Goal: Information Seeking & Learning: Check status

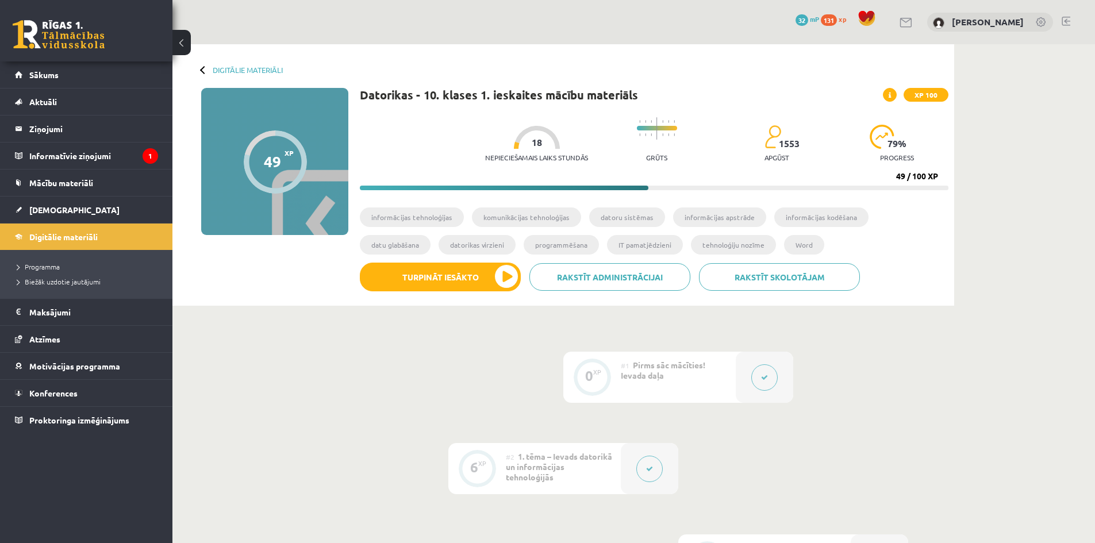
click at [295, 301] on div "Digitālie materiāli 49 XP XP 100 49 / 100 XP Datorikas - 10. klases 1. ieskaite…" at bounding box center [562, 174] width 781 height 261
click at [87, 332] on link "Atzīmes" at bounding box center [86, 339] width 143 height 26
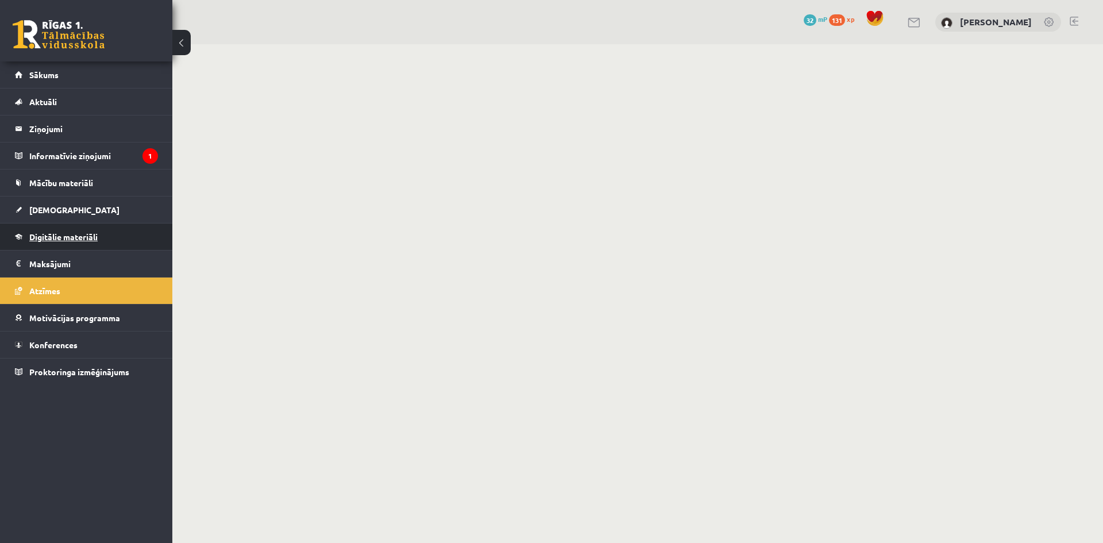
click at [100, 239] on link "Digitālie materiāli" at bounding box center [86, 237] width 143 height 26
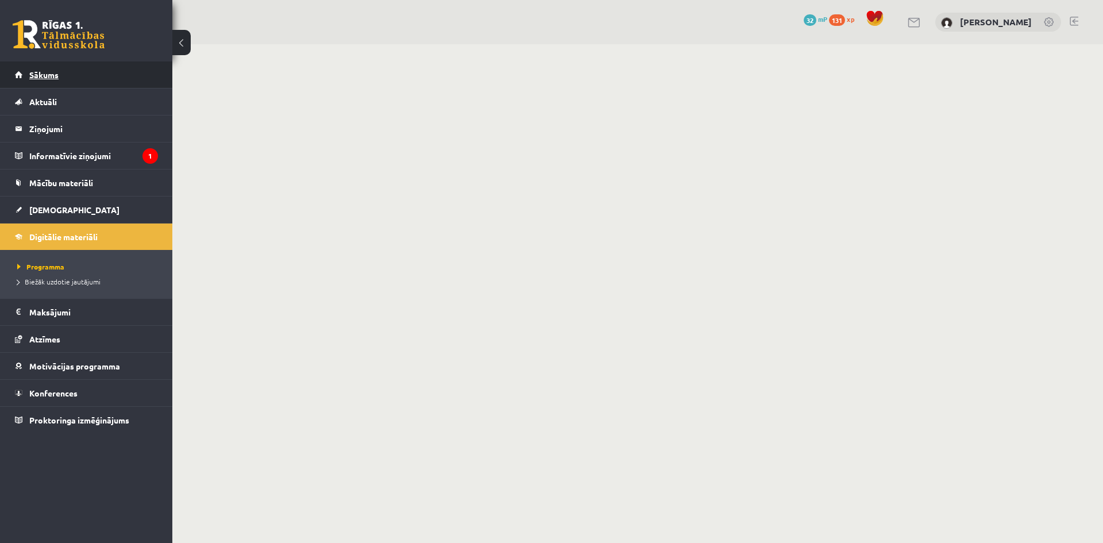
click at [39, 68] on link "Sākums" at bounding box center [86, 74] width 143 height 26
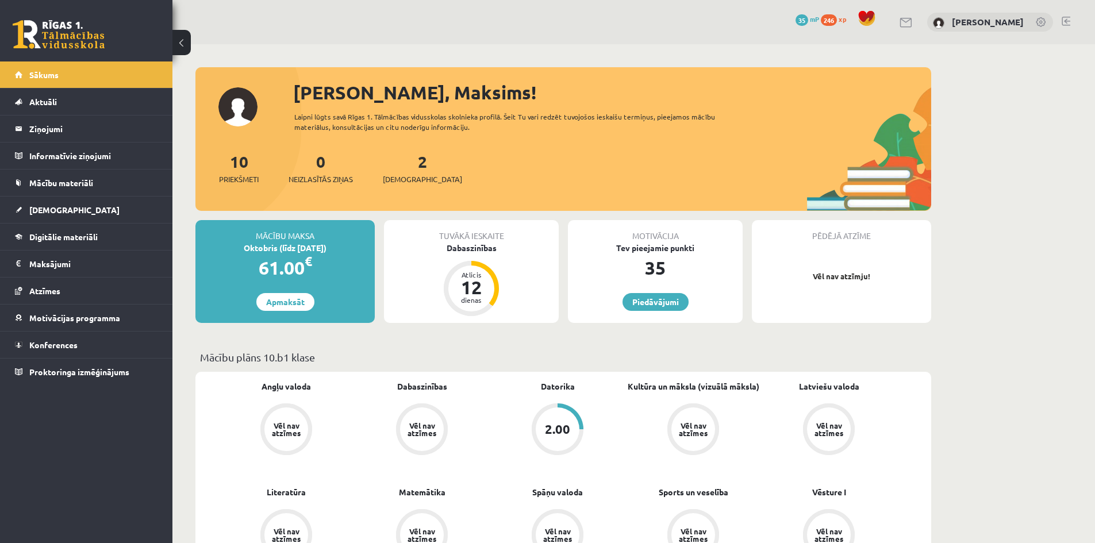
scroll to position [96, 0]
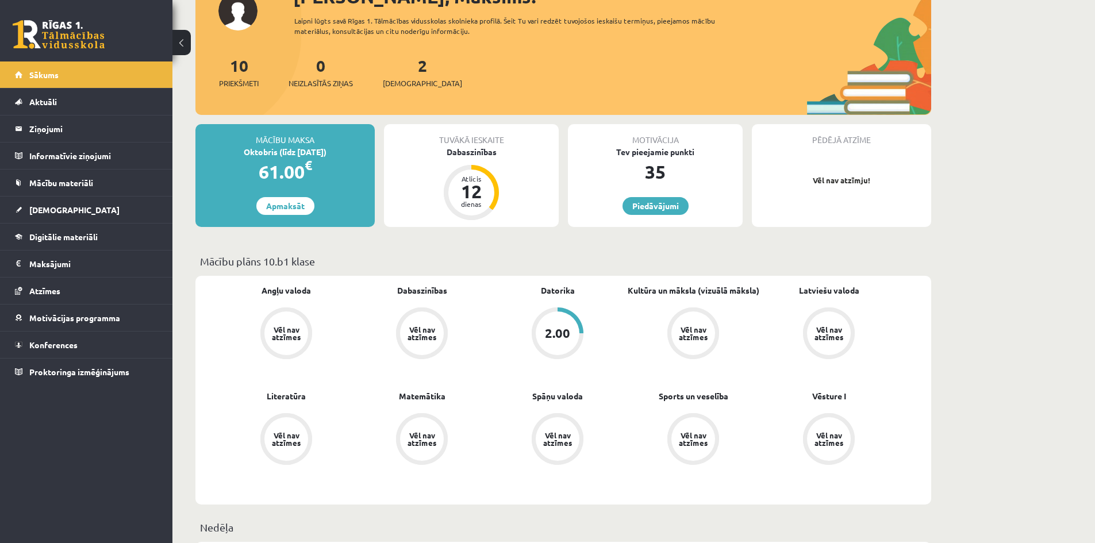
click at [546, 344] on div "2.00" at bounding box center [558, 333] width 44 height 44
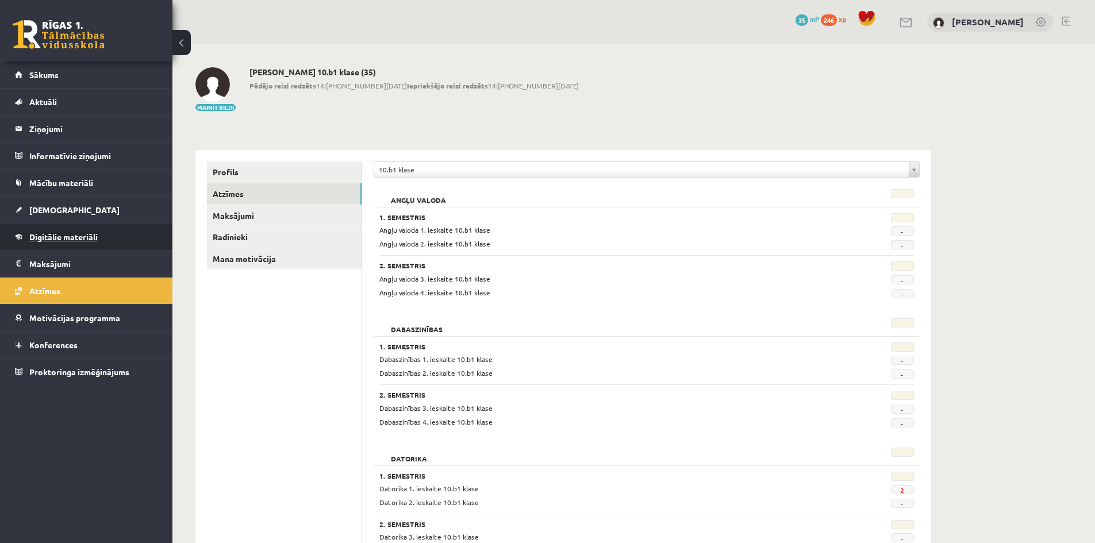
click at [90, 238] on span "Digitālie materiāli" at bounding box center [63, 237] width 68 height 10
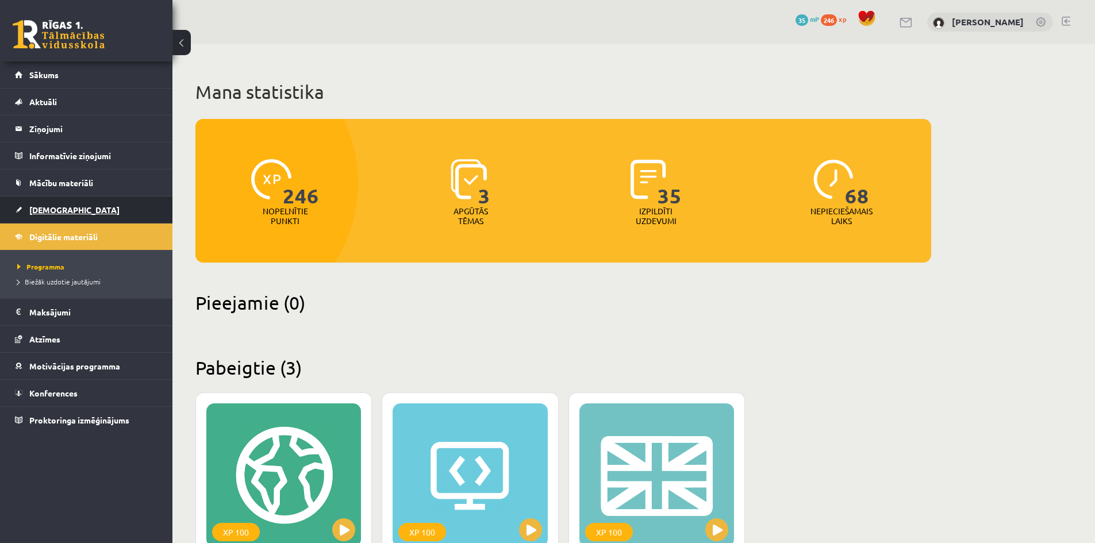
click at [74, 211] on link "[DEMOGRAPHIC_DATA]" at bounding box center [86, 210] width 143 height 26
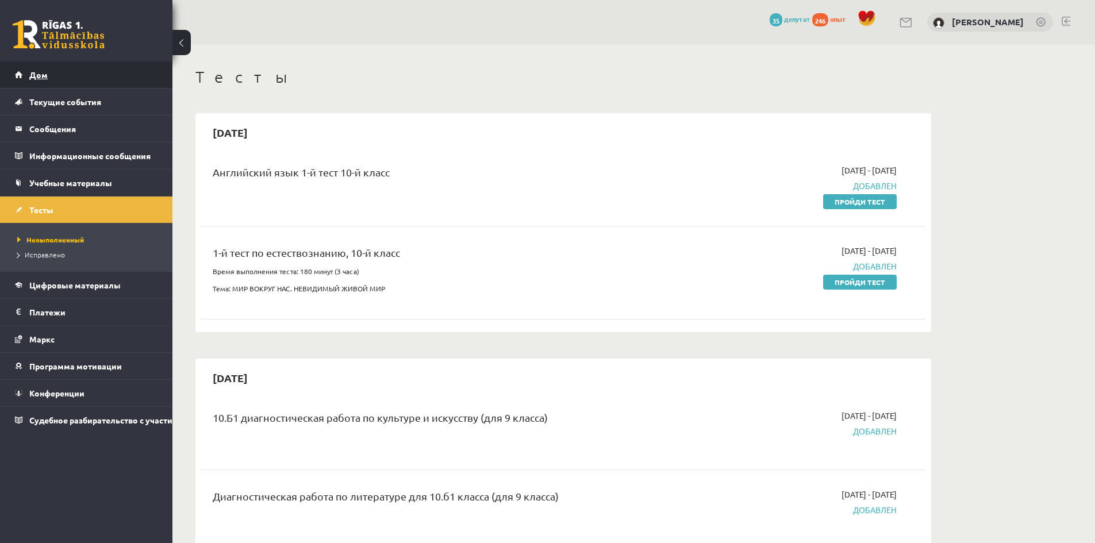
click at [82, 82] on link "Дом" at bounding box center [86, 74] width 143 height 26
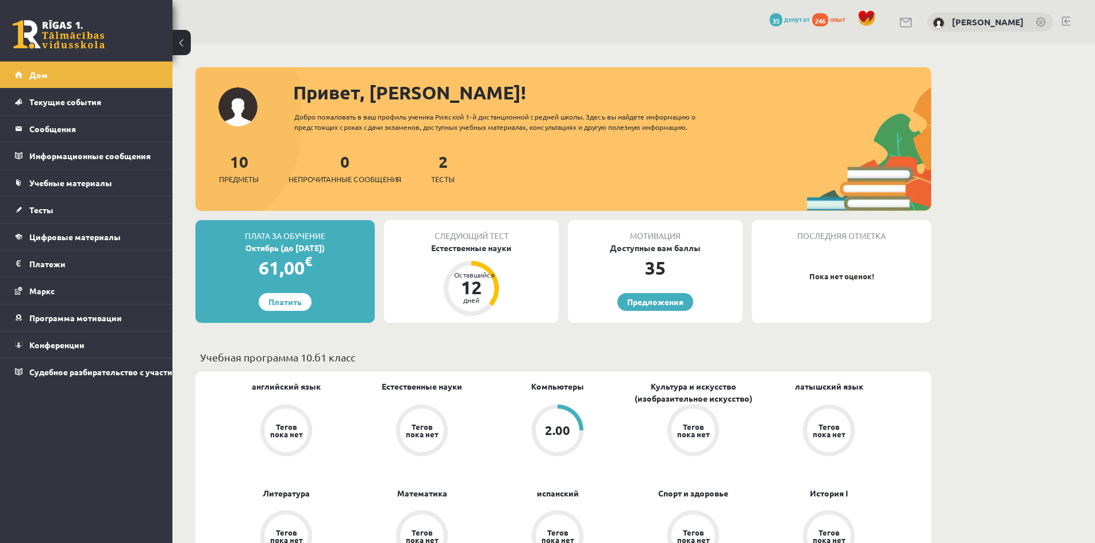
click at [573, 415] on div "2.00" at bounding box center [558, 431] width 44 height 44
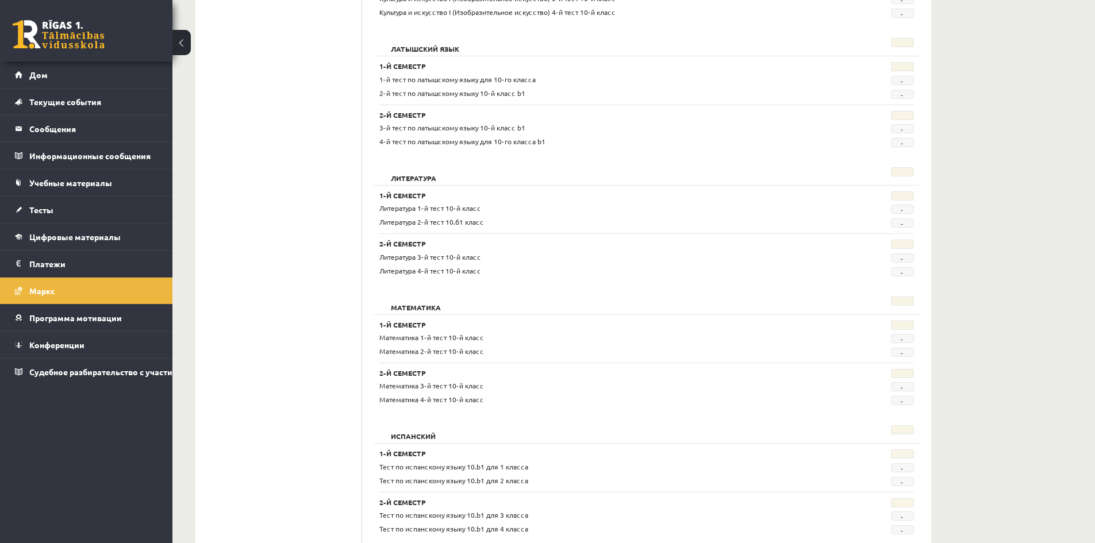
scroll to position [96, 0]
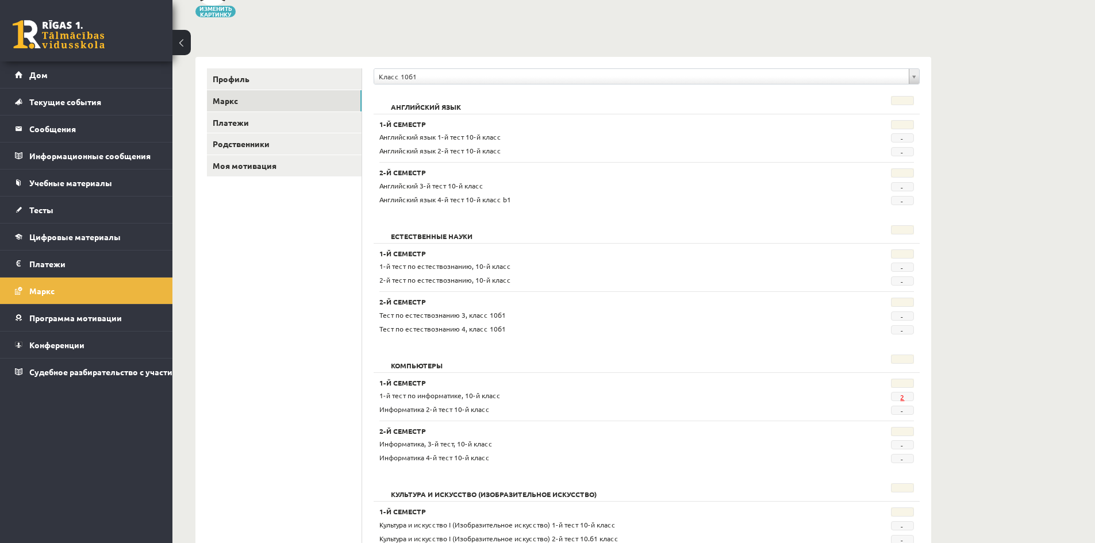
click at [900, 398] on font "2" at bounding box center [902, 396] width 4 height 9
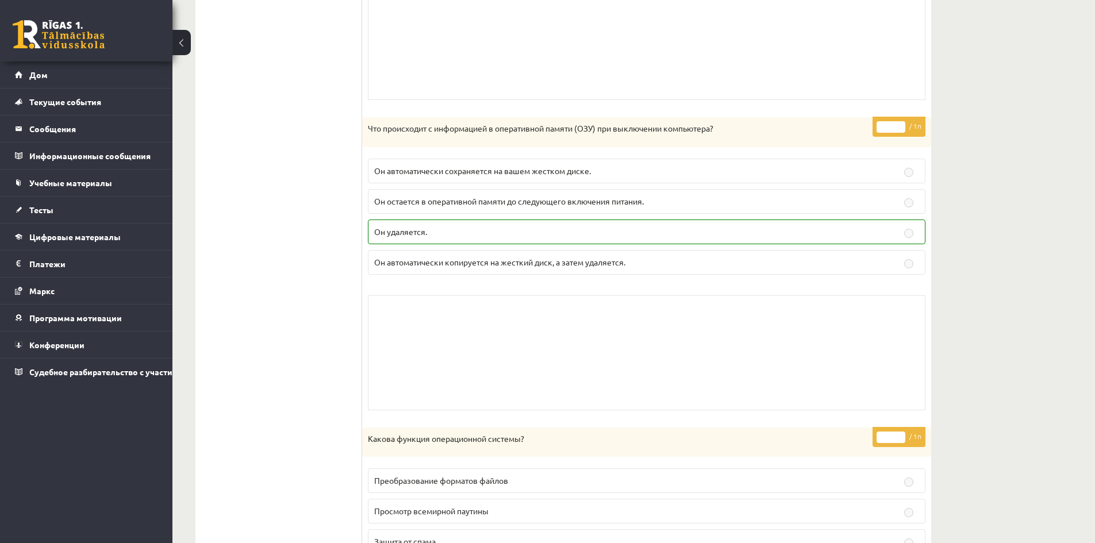
scroll to position [179, 0]
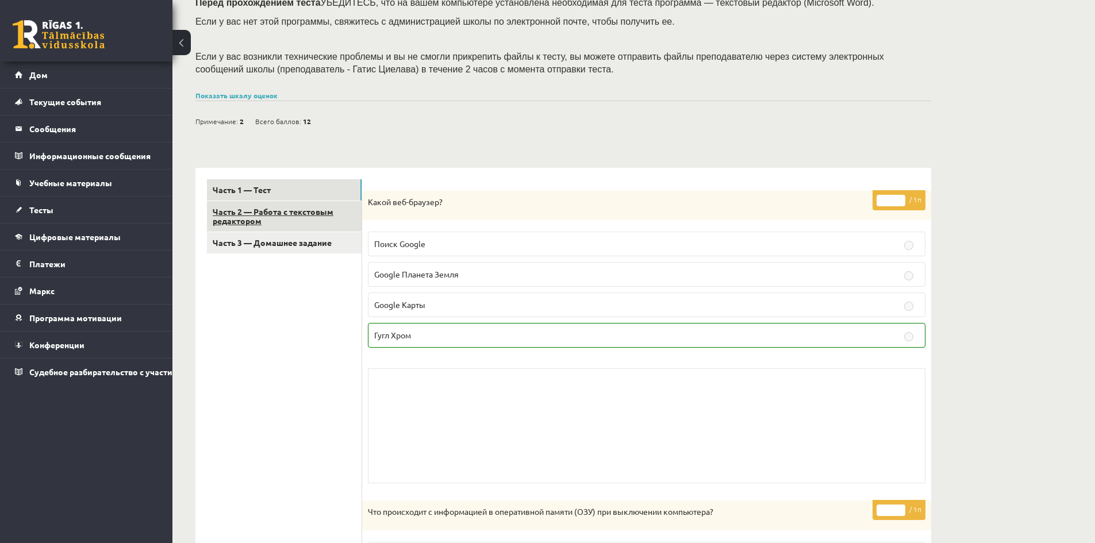
click at [264, 219] on link "Часть 2 — Работа с текстовым редактором" at bounding box center [284, 216] width 155 height 31
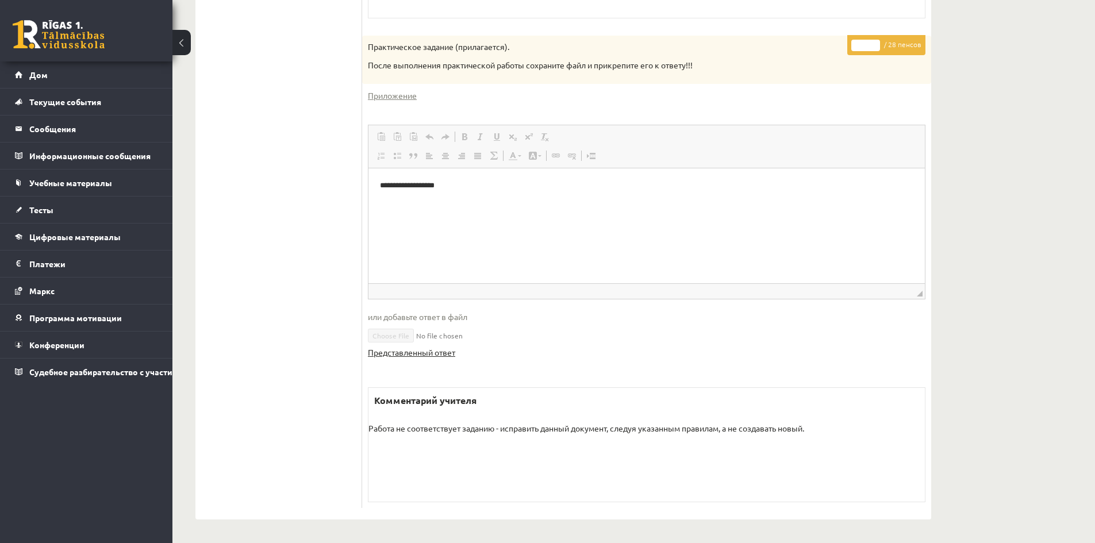
scroll to position [177, 0]
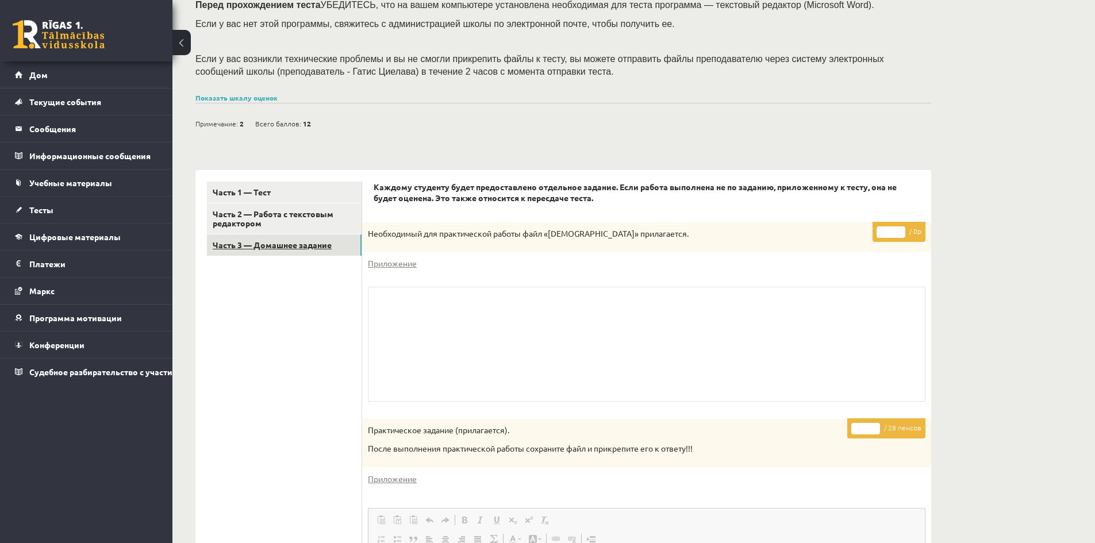
click at [280, 238] on link "Часть 3 — Домашнее задание" at bounding box center [284, 244] width 155 height 21
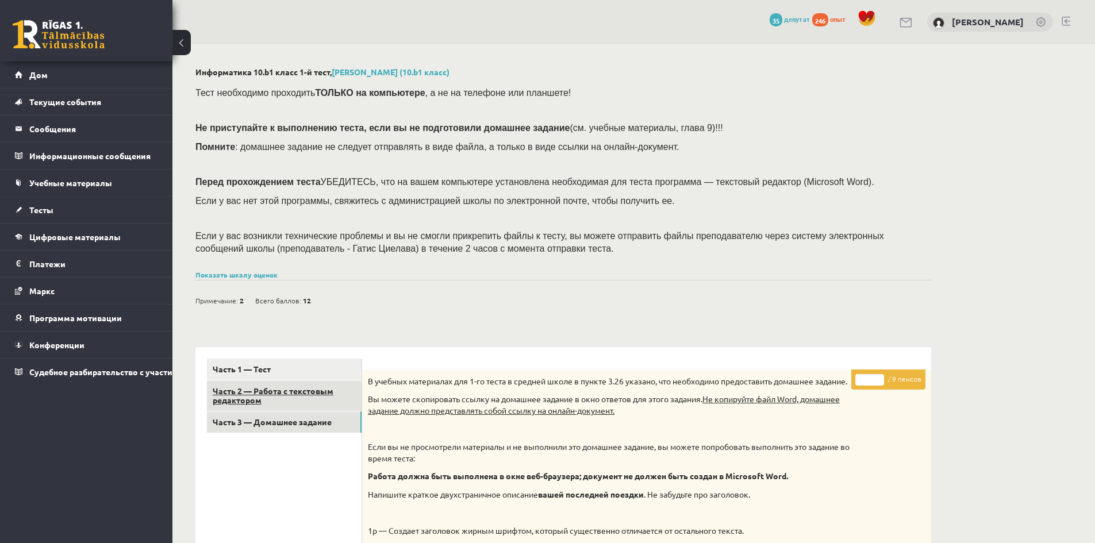
scroll to position [0, 0]
click at [310, 390] on font "Часть 2 — Работа с текстовым редактором" at bounding box center [273, 396] width 121 height 20
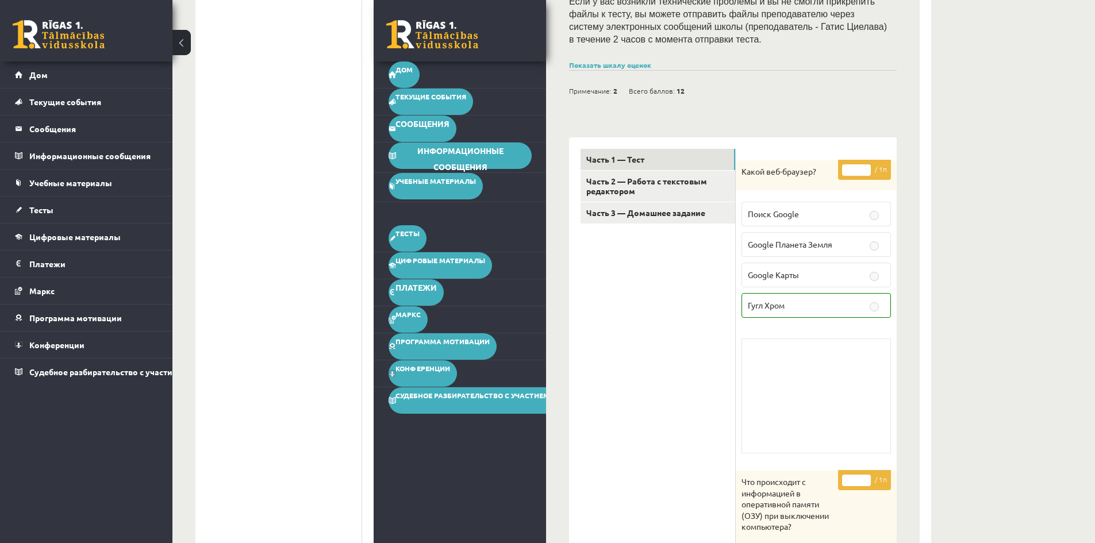
scroll to position [765, 0]
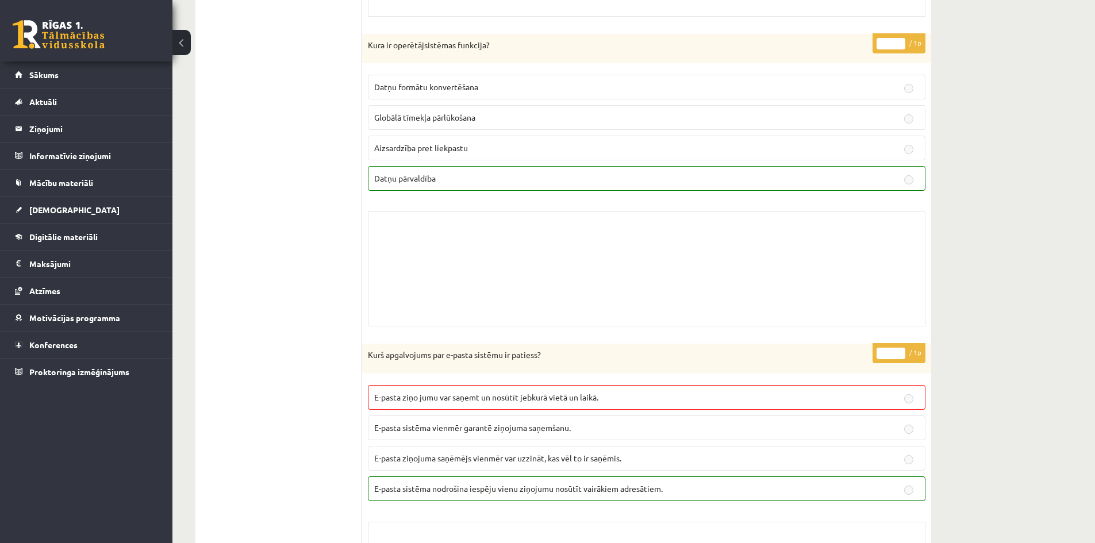
scroll to position [477, 0]
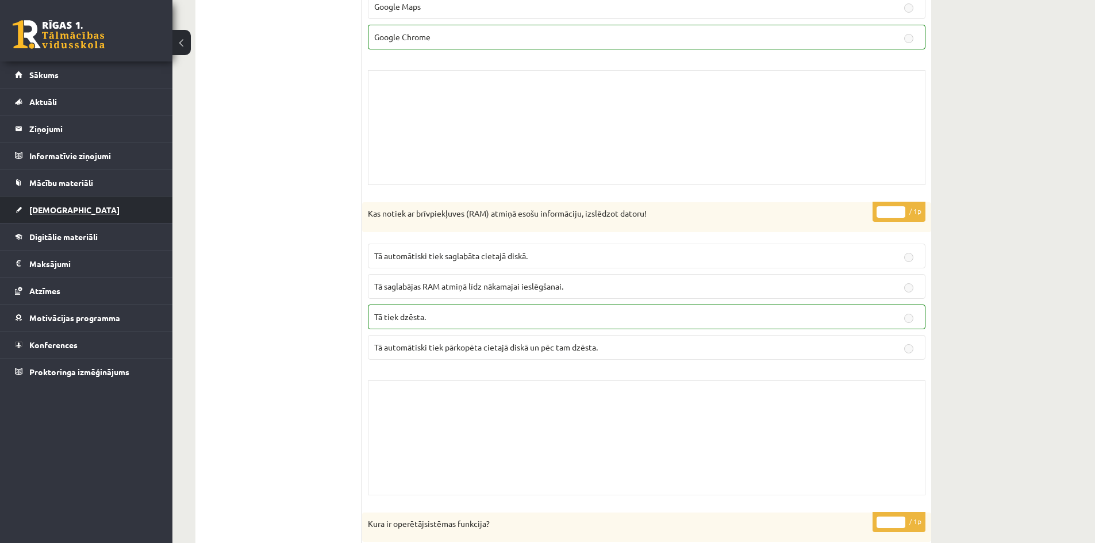
click at [67, 201] on link "[DEMOGRAPHIC_DATA]" at bounding box center [86, 210] width 143 height 26
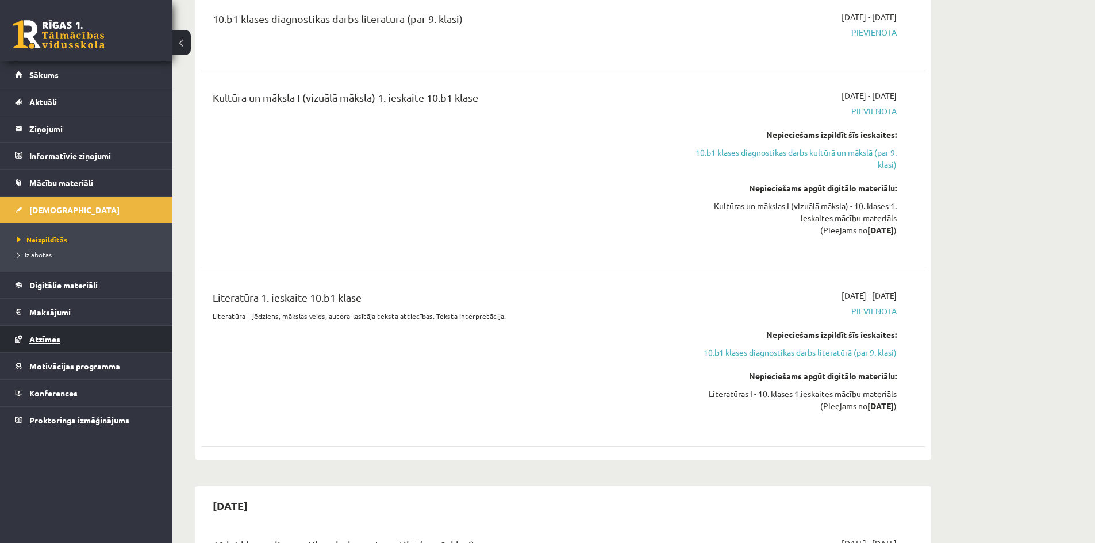
click at [58, 341] on span "Atzīmes" at bounding box center [44, 339] width 31 height 10
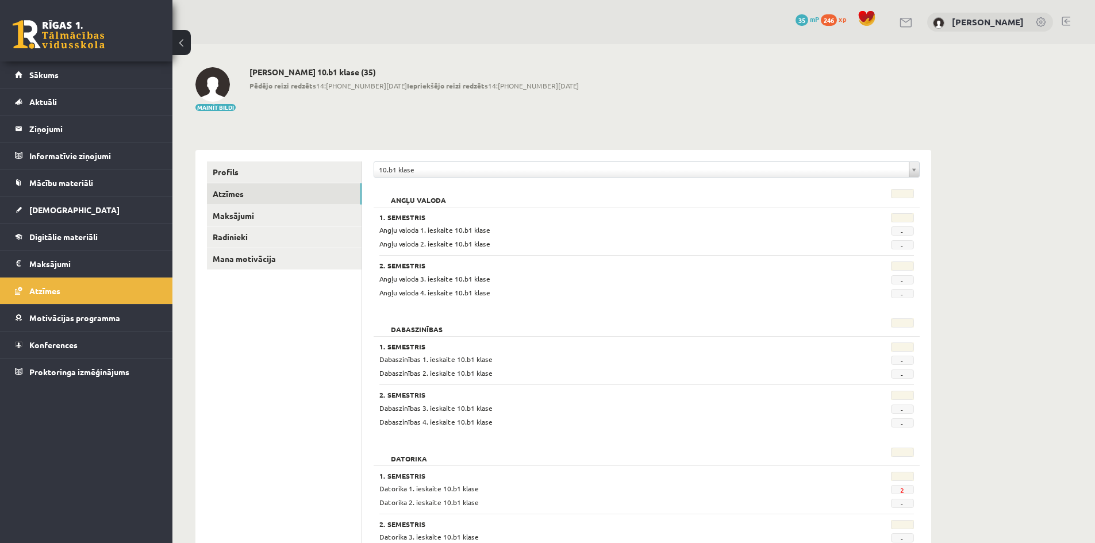
drag, startPoint x: 433, startPoint y: 247, endPoint x: 371, endPoint y: 218, distance: 67.9
click at [429, 244] on span "Angļu valoda 2. ieskaite 10.b1 klase" at bounding box center [434, 243] width 111 height 9
drag, startPoint x: 371, startPoint y: 218, endPoint x: 493, endPoint y: 226, distance: 122.1
click at [493, 226] on div "1. Semestris Angļu valoda 1. ieskaite 10.b1 klase - Angļu valoda 2. ieskaite 10…" at bounding box center [646, 231] width 534 height 36
click at [494, 226] on div "Angļu valoda 1. ieskaite 10.b1 klase" at bounding box center [601, 230] width 460 height 11
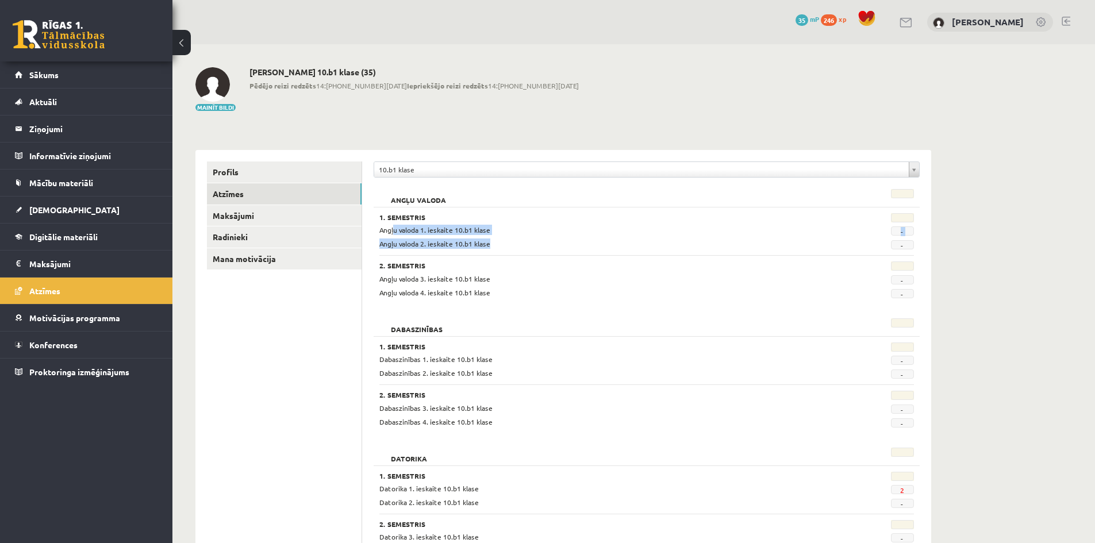
drag, startPoint x: 392, startPoint y: 233, endPoint x: 486, endPoint y: 246, distance: 95.1
click at [486, 246] on div "Angļu valoda 1. ieskaite 10.b1 klase - Angļu valoda 2. ieskaite 10.b1 klase -" at bounding box center [646, 237] width 534 height 25
click at [486, 246] on span "Angļu valoda 2. ieskaite 10.b1 klase" at bounding box center [434, 243] width 111 height 9
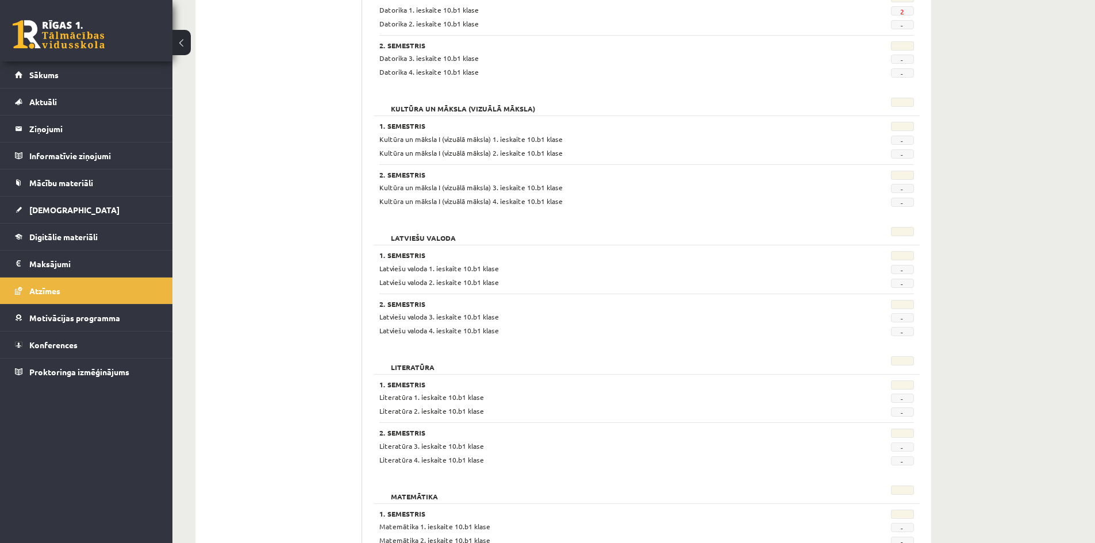
scroll to position [383, 0]
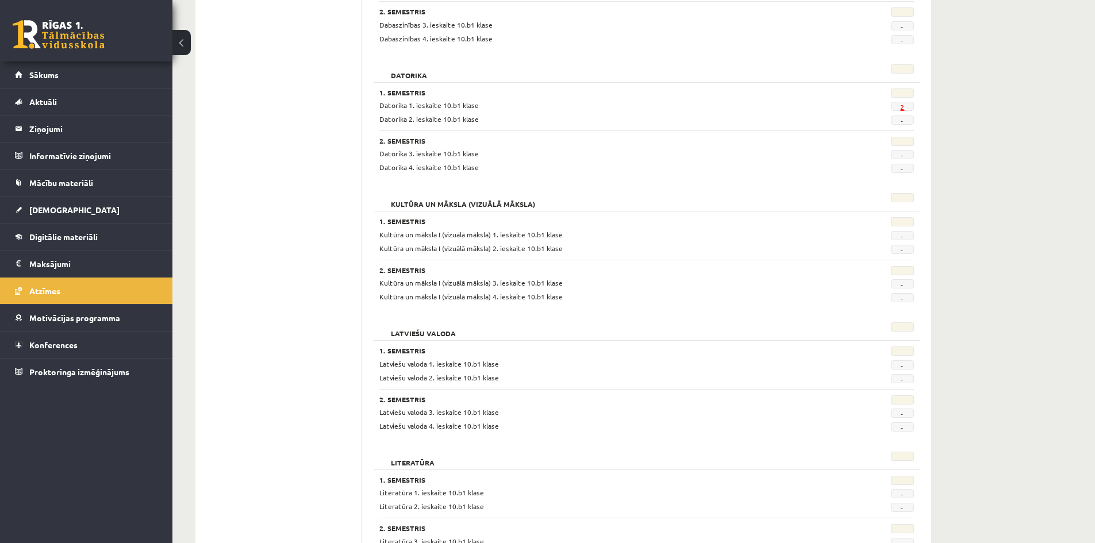
click at [903, 110] on link "2" at bounding box center [902, 106] width 4 height 9
click at [910, 101] on div "2" at bounding box center [876, 105] width 92 height 11
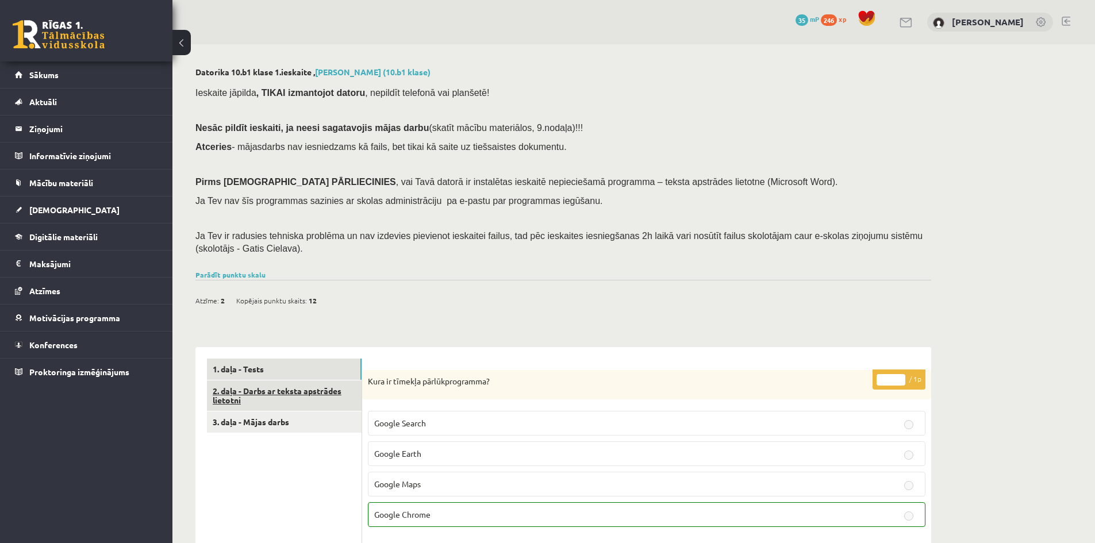
click at [280, 395] on link "2. daļa - Darbs ar teksta apstrādes lietotni" at bounding box center [284, 395] width 155 height 31
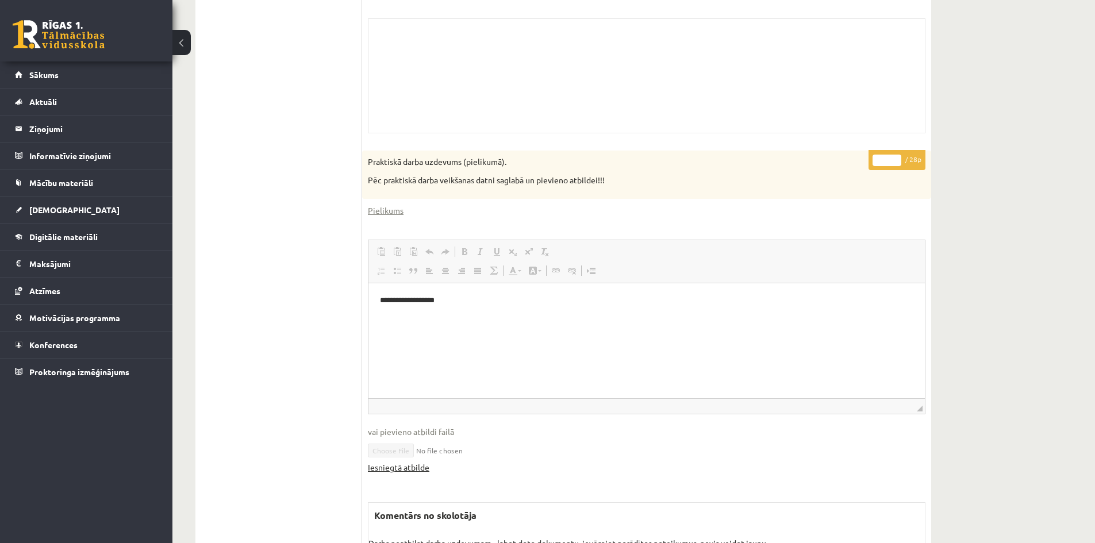
click at [404, 471] on link "Iesniegtā atbilde" at bounding box center [398, 467] width 61 height 12
click at [1007, 229] on div "Datorika 10.b1 klase 1.ieskaite , Maksims Cibuļskis (10.b1 klase) Ieskaite jāpi…" at bounding box center [633, 128] width 922 height 1058
drag, startPoint x: 1070, startPoint y: 99, endPoint x: 1064, endPoint y: 49, distance: 49.8
click at [1070, 95] on div "Datorika 10.b1 klase 1.ieskaite , Maksims Cibuļskis (10.b1 klase) Ieskaite jāpi…" at bounding box center [633, 128] width 922 height 1058
click at [971, 110] on div "Datorika 10.b1 klase 1.ieskaite , Maksims Cibuļskis (10.b1 klase) Ieskaite jāpi…" at bounding box center [633, 128] width 922 height 1058
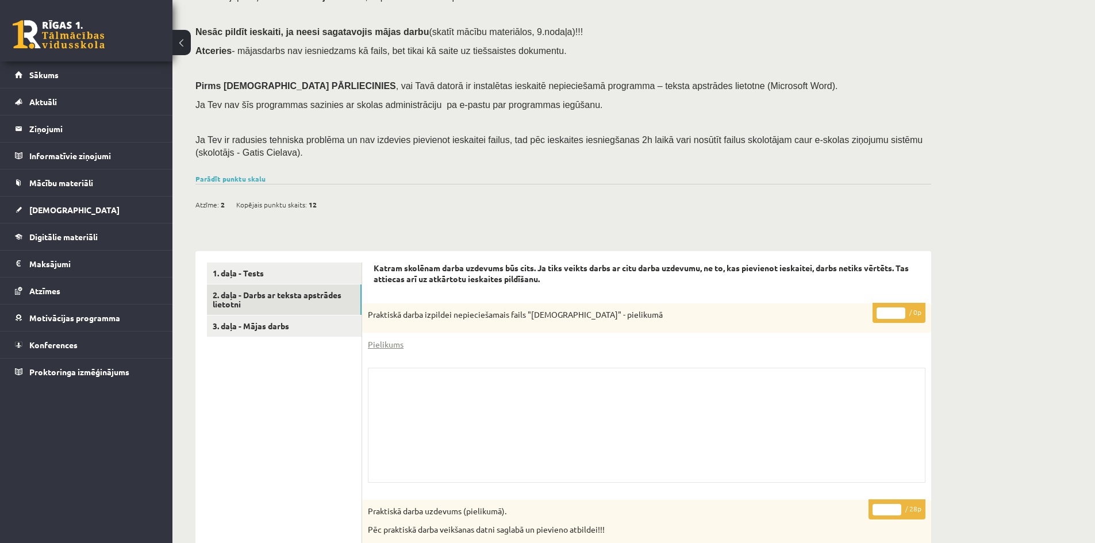
scroll to position [191, 0]
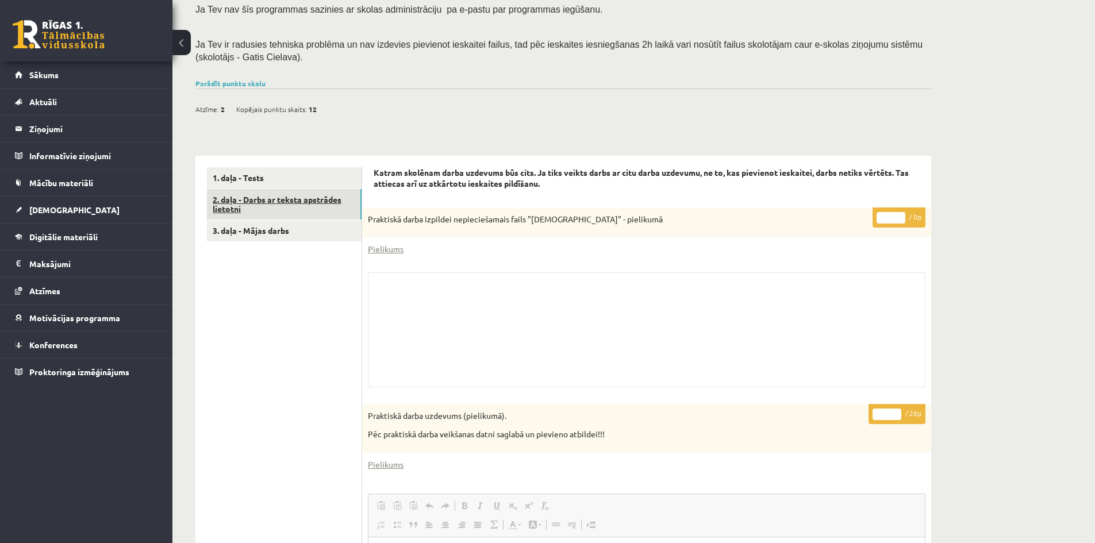
click at [280, 197] on link "2. daļa - Darbs ar teksta apstrādes lietotni" at bounding box center [284, 204] width 155 height 31
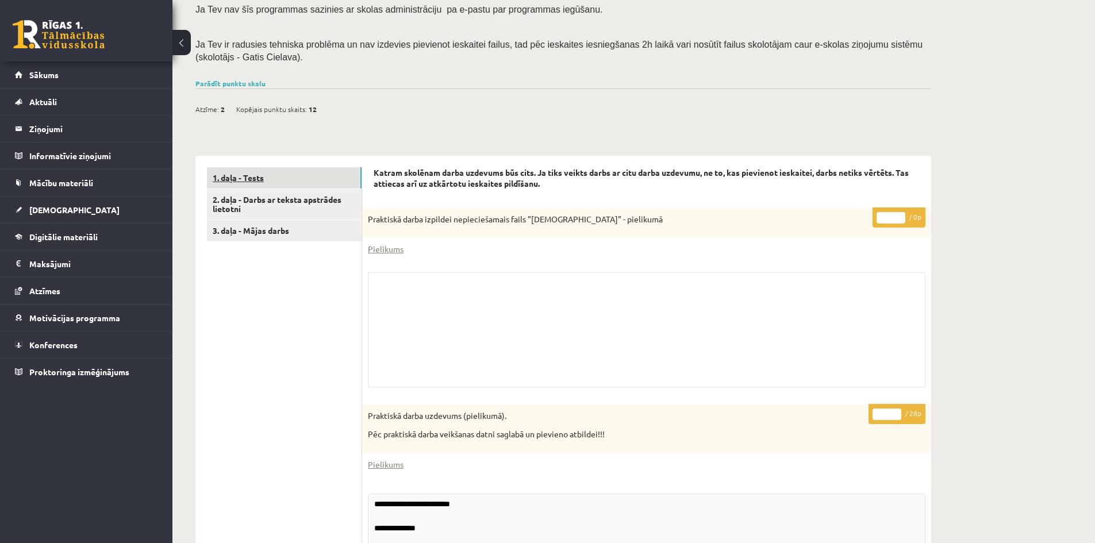
click at [280, 182] on link "1. daļa - Tests" at bounding box center [284, 177] width 155 height 21
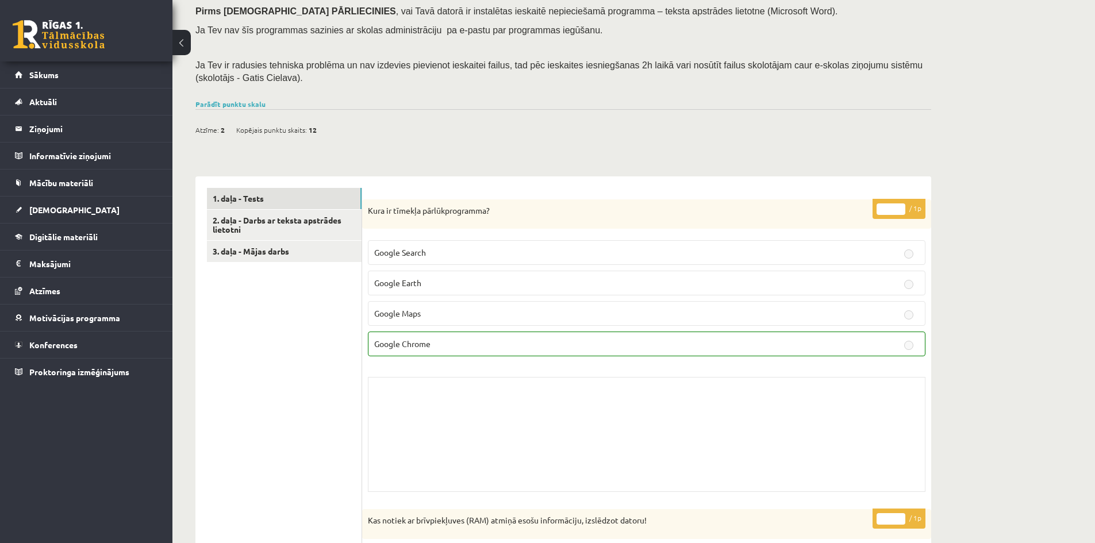
scroll to position [75, 0]
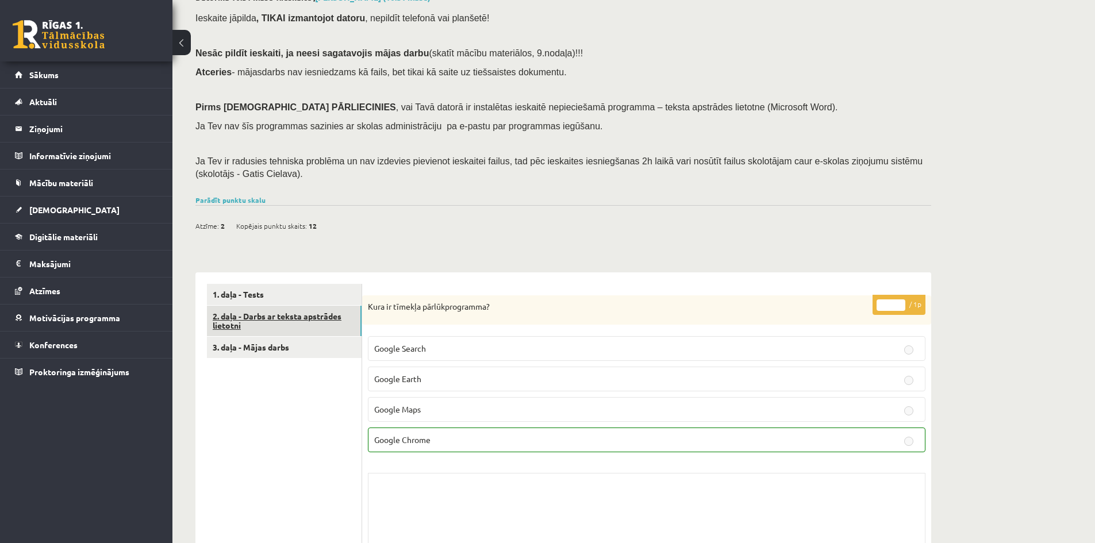
click at [218, 316] on link "2. daļa - Darbs ar teksta apstrādes lietotni" at bounding box center [284, 321] width 155 height 31
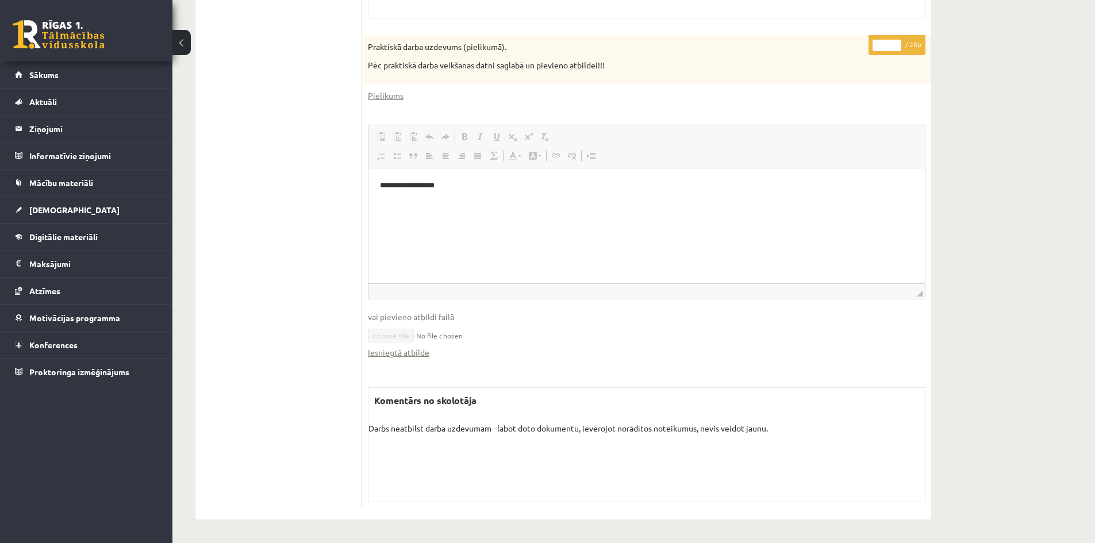
scroll to position [273, 0]
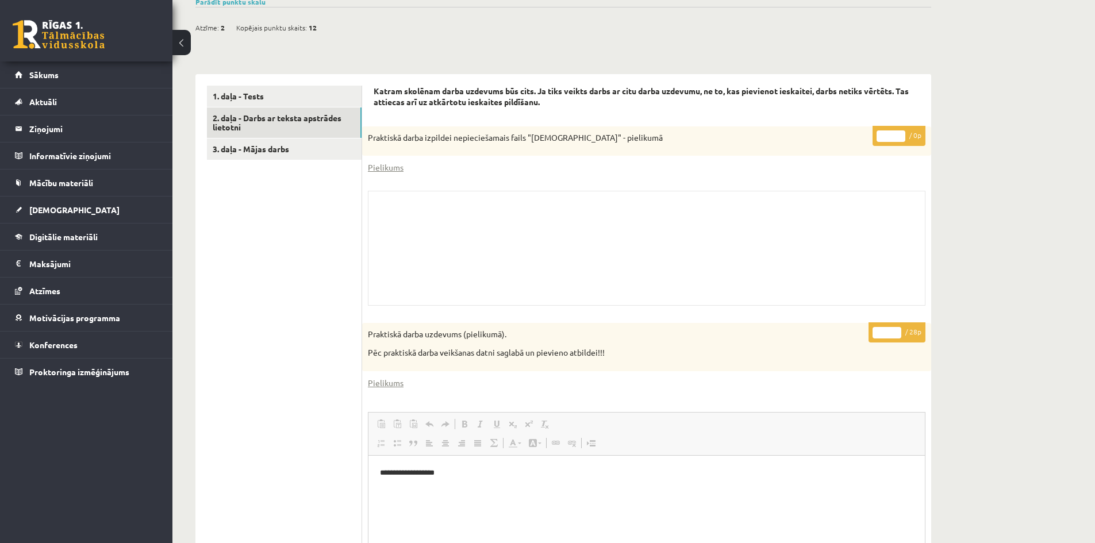
click at [422, 205] on div "Skolotāja pielikums" at bounding box center [646, 248] width 557 height 115
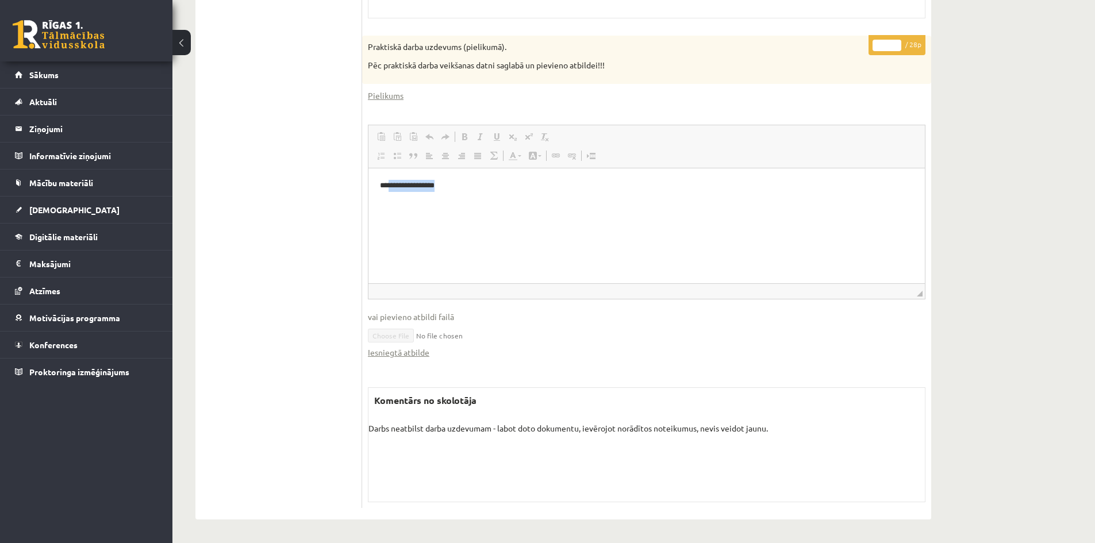
drag, startPoint x: 459, startPoint y: 187, endPoint x: 390, endPoint y: 187, distance: 68.4
click at [390, 183] on p "**********" at bounding box center [646, 185] width 533 height 12
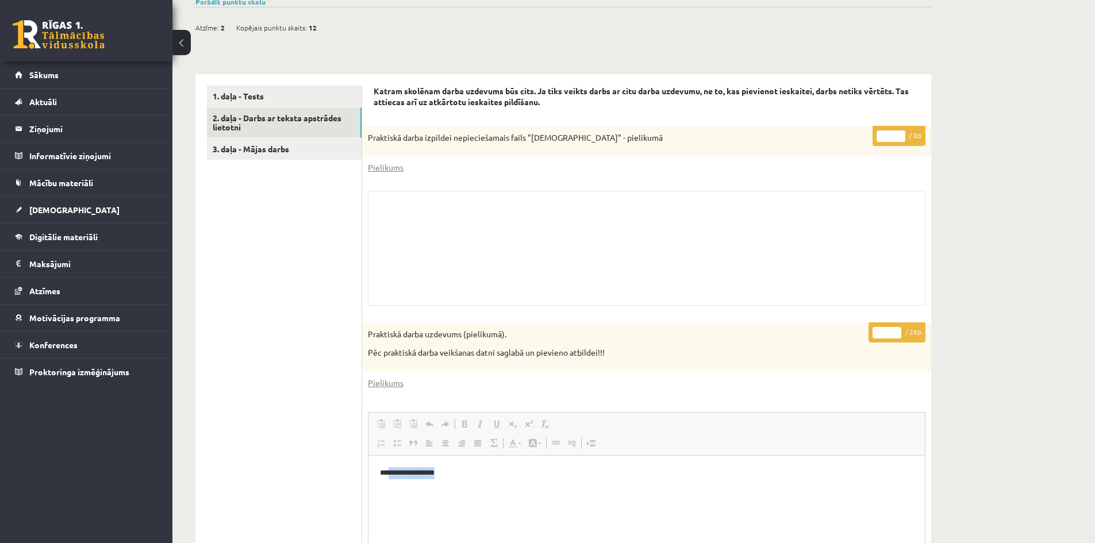
scroll to position [177, 0]
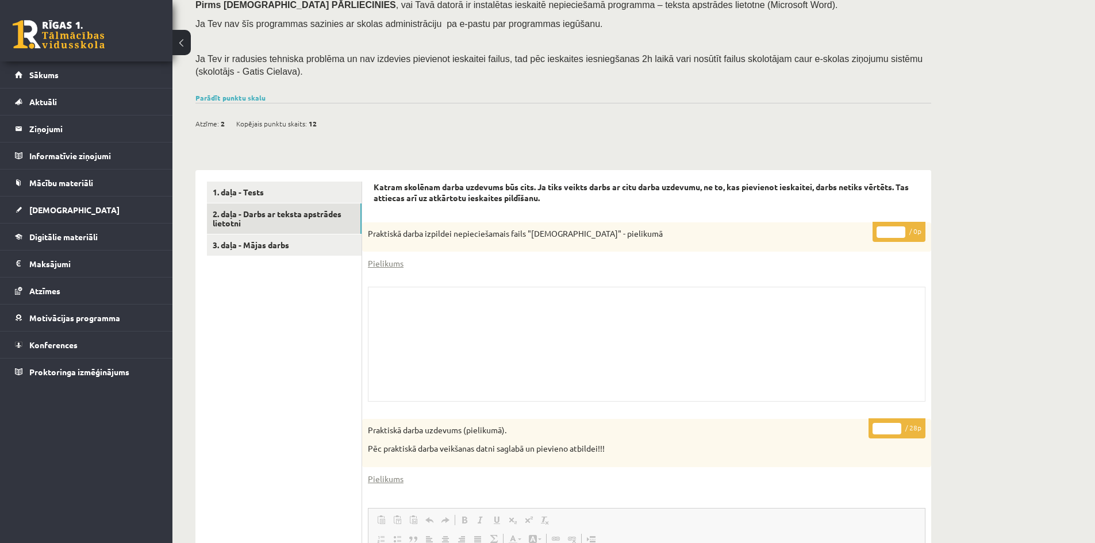
click at [588, 275] on div "* / 0p Praktiskā darba izpildei nepieciešamais fails "Latvijas_prezidenti" - pi…" at bounding box center [646, 315] width 569 height 186
click at [63, 205] on span "[DEMOGRAPHIC_DATA]" at bounding box center [74, 210] width 90 height 10
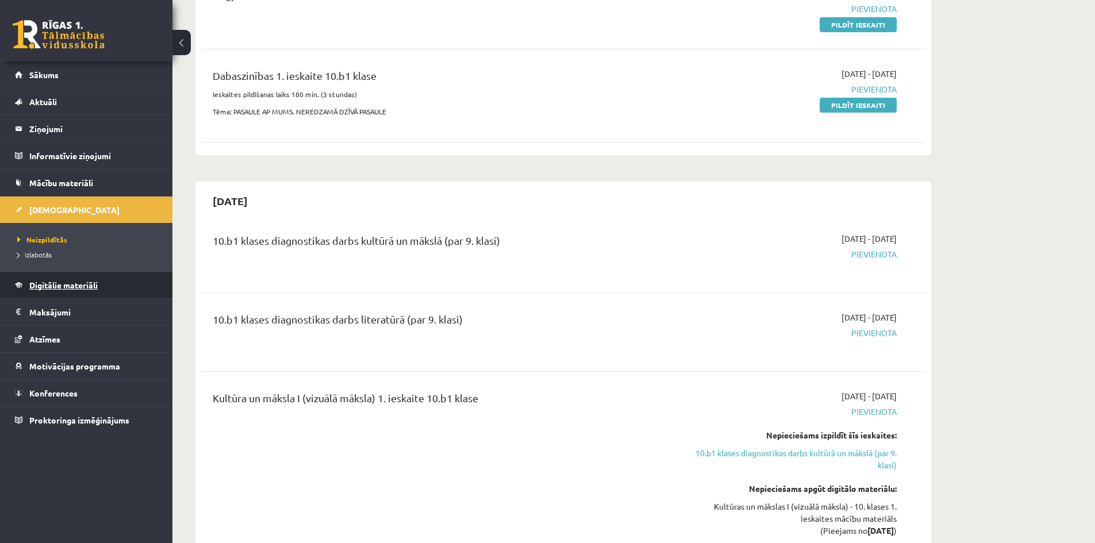
click at [60, 278] on link "Digitālie materiāli" at bounding box center [86, 285] width 143 height 26
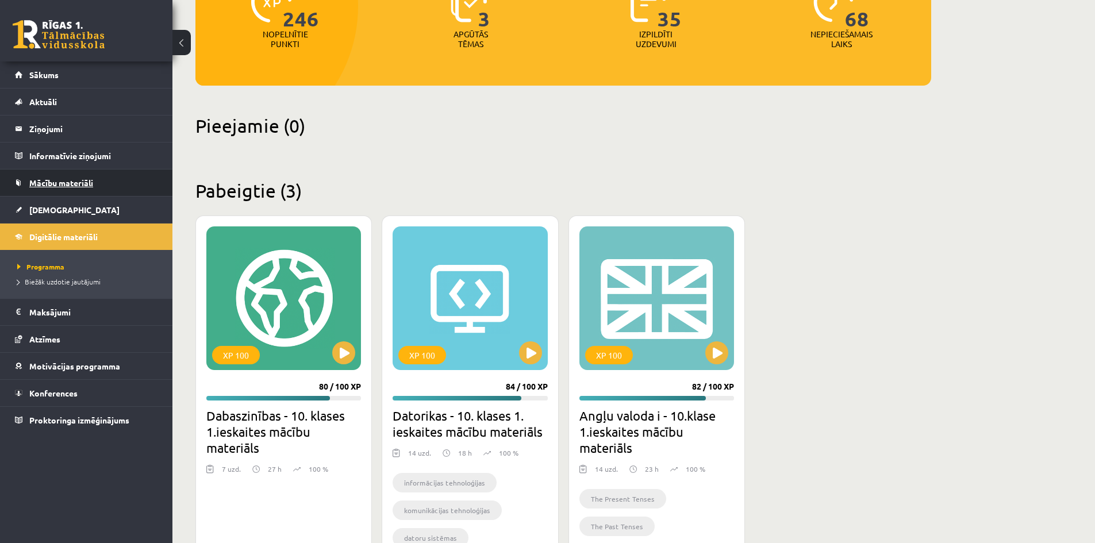
click at [67, 182] on span "Mācību materiāli" at bounding box center [61, 183] width 64 height 10
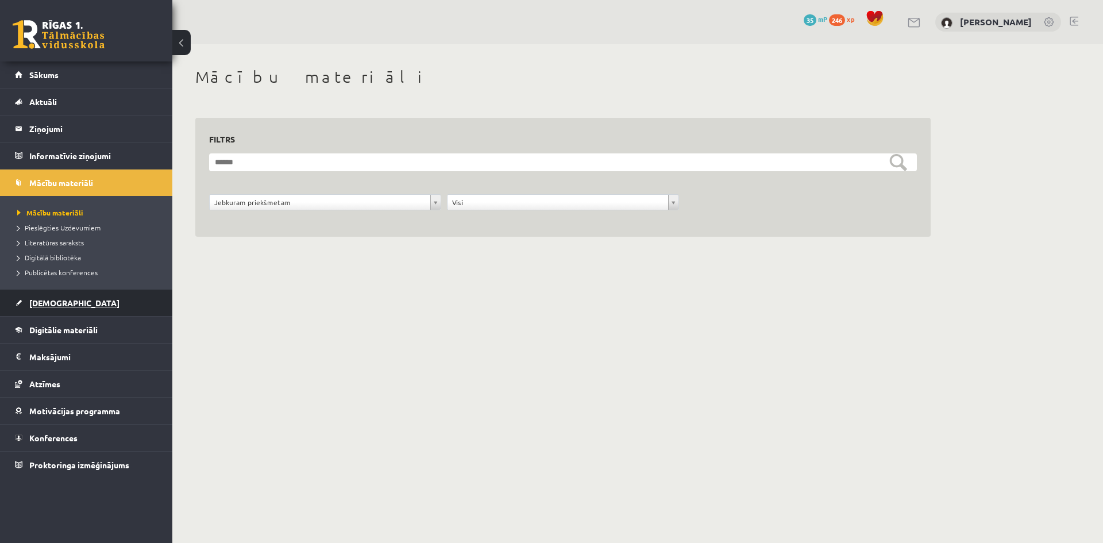
click at [64, 309] on link "[DEMOGRAPHIC_DATA]" at bounding box center [86, 303] width 143 height 26
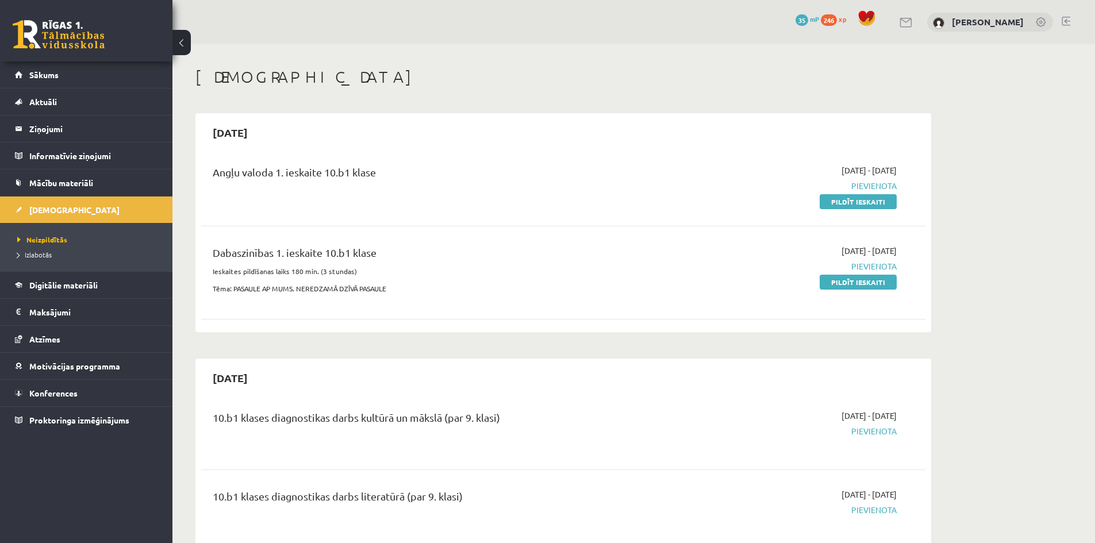
drag, startPoint x: 339, startPoint y: 177, endPoint x: 236, endPoint y: 167, distance: 103.9
click at [237, 167] on div "Angļu valoda 1. ieskaite 10.b1 klase" at bounding box center [437, 185] width 467 height 43
click at [743, 220] on div "Angļu valoda 1. ieskaite 10.b1 klase 2025-09-01 - 2025-09-15 Pievienota Pildīt …" at bounding box center [563, 240] width 724 height 174
click at [872, 198] on link "Pildīt ieskaiti" at bounding box center [857, 201] width 77 height 15
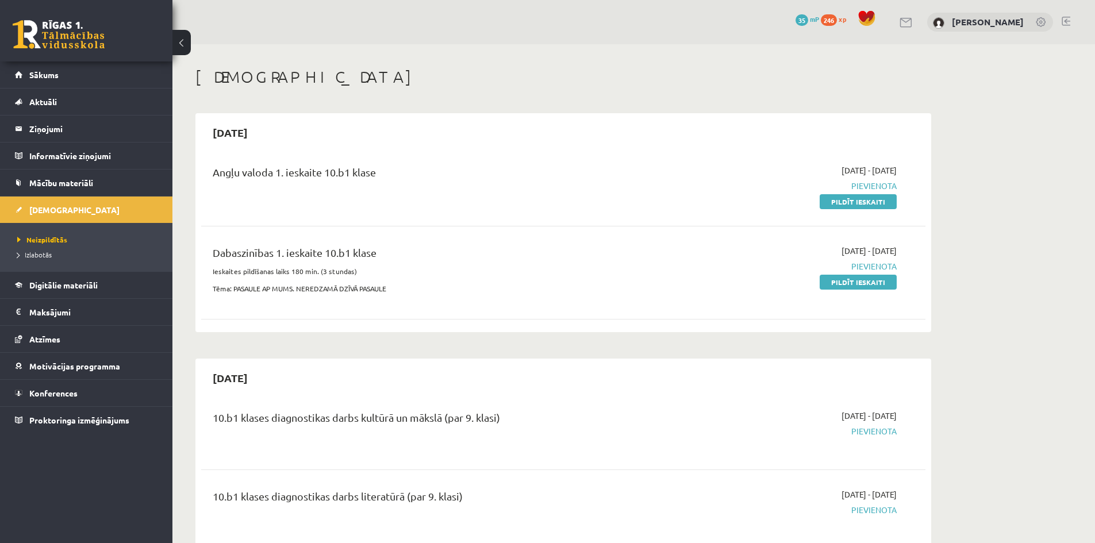
click at [613, 184] on div "Angļu valoda 1. ieskaite 10.b1 klase" at bounding box center [438, 174] width 450 height 21
drag, startPoint x: 486, startPoint y: 265, endPoint x: 394, endPoint y: 260, distance: 91.5
click at [394, 260] on div "Dabaszinības 1. ieskaite 10.b1 klase Ieskaites pildīšanas laiks 180 min. (3 stu…" at bounding box center [437, 273] width 467 height 56
click at [421, 260] on div "Dabaszinības 1. ieskaite 10.b1 klase" at bounding box center [438, 255] width 450 height 21
drag, startPoint x: 806, startPoint y: 199, endPoint x: 853, endPoint y: 207, distance: 47.7
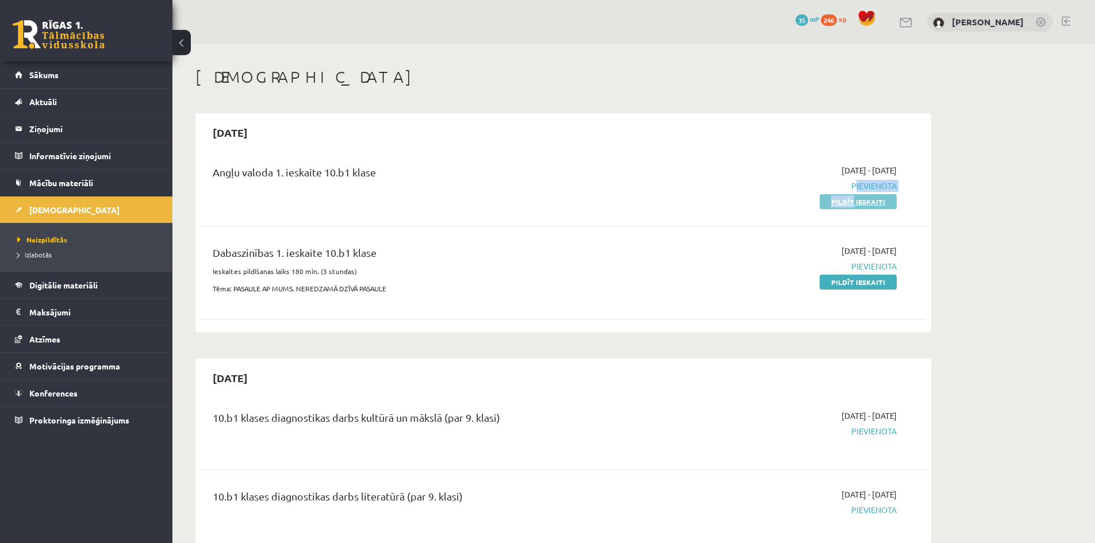
click at [853, 207] on div "2025-09-01 - 2025-09-15 Pievienota Pildīt ieskaiti" at bounding box center [788, 185] width 234 height 43
drag, startPoint x: 529, startPoint y: 268, endPoint x: 363, endPoint y: 266, distance: 166.1
click at [388, 266] on p "Ieskaites pildīšanas laiks 180 min. (3 stundas)" at bounding box center [438, 271] width 450 height 10
drag, startPoint x: 490, startPoint y: 182, endPoint x: 430, endPoint y: 178, distance: 59.9
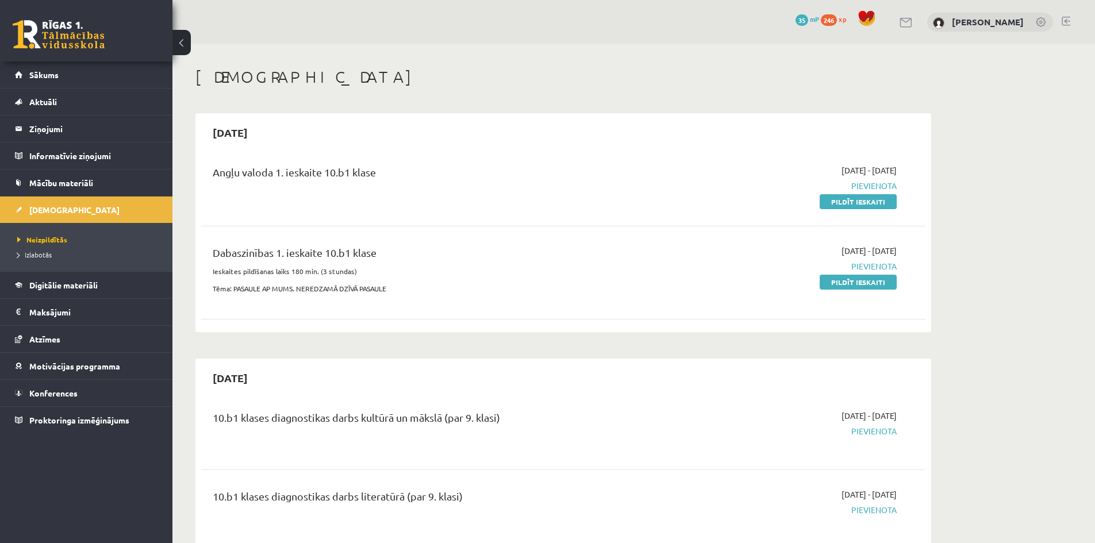
click at [437, 178] on div "Angļu valoda 1. ieskaite 10.b1 klase" at bounding box center [438, 174] width 450 height 21
click at [66, 295] on link "Digitālie materiāli" at bounding box center [86, 285] width 143 height 26
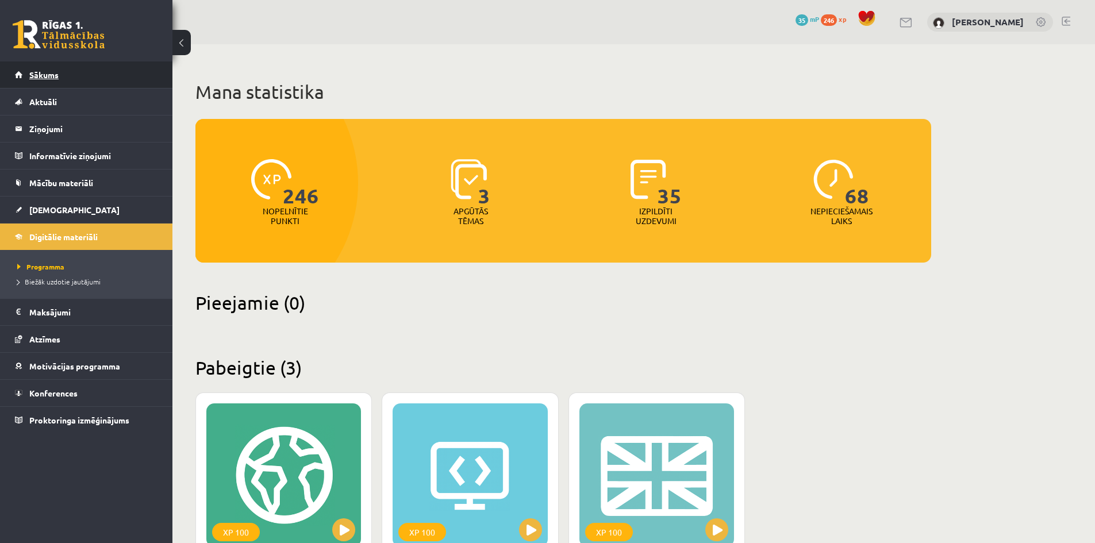
click at [52, 67] on link "Sākums" at bounding box center [86, 74] width 143 height 26
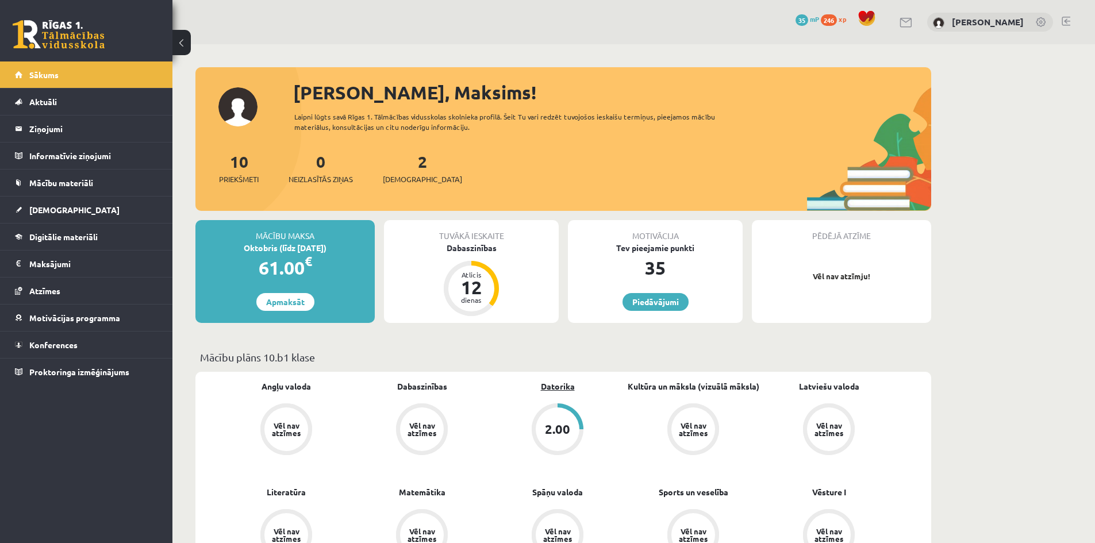
click at [559, 384] on link "Datorika" at bounding box center [558, 386] width 34 height 12
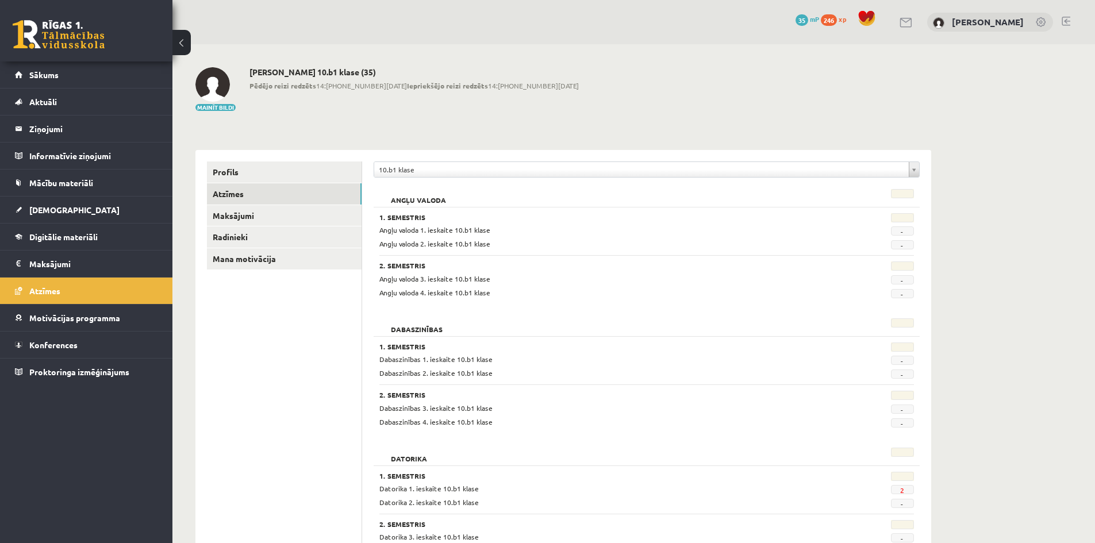
scroll to position [383, 0]
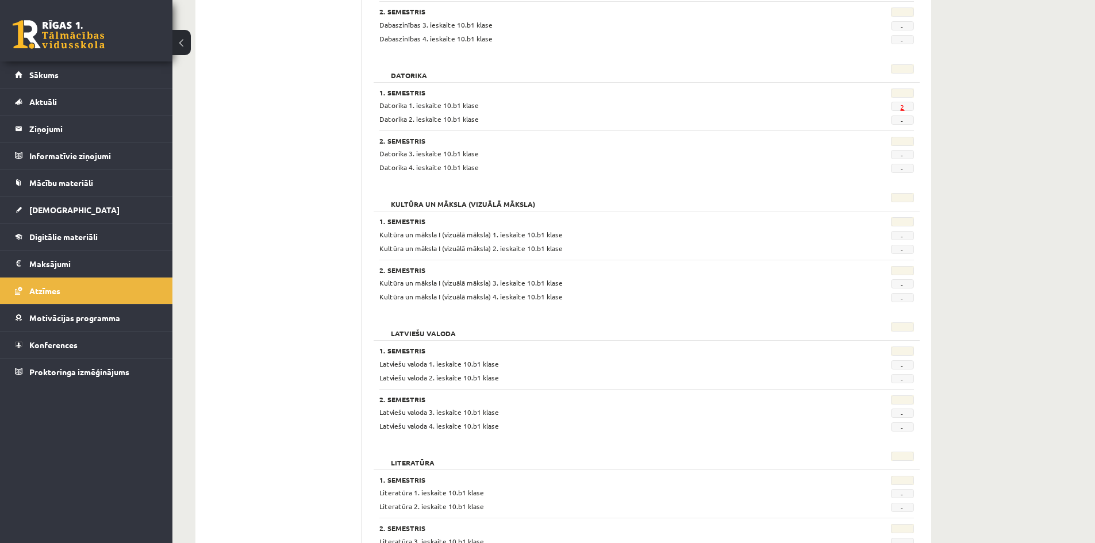
click at [902, 103] on link "2" at bounding box center [902, 106] width 4 height 9
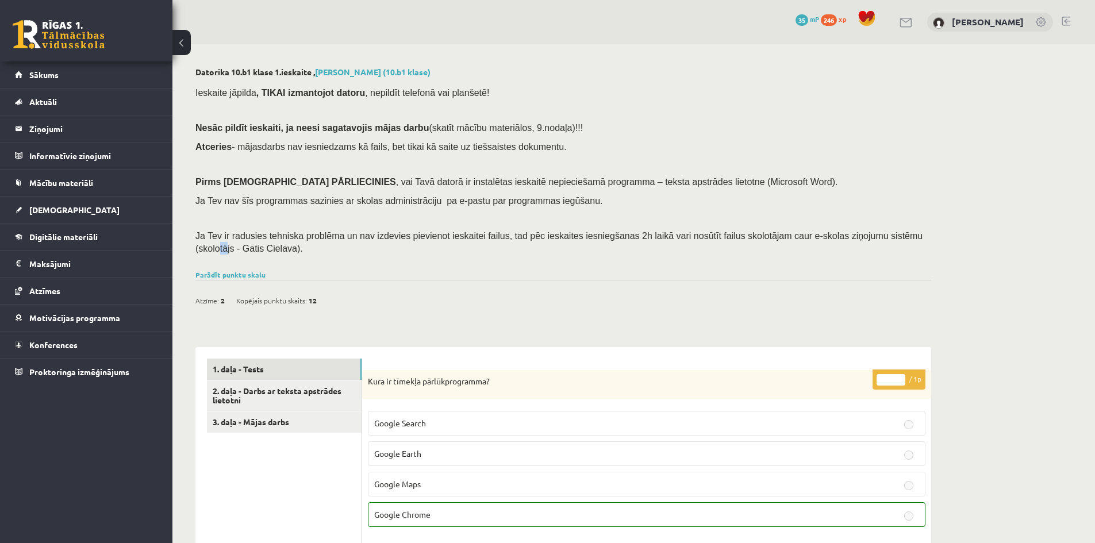
drag, startPoint x: 876, startPoint y: 241, endPoint x: 831, endPoint y: 256, distance: 47.6
click at [875, 241] on p "Ja Tev ir radusies tehniska problēma un nav izdevies pievienot ieskaitei failus…" at bounding box center [560, 241] width 730 height 25
click at [257, 394] on link "2. daļa - Darbs ar teksta apstrādes lietotni" at bounding box center [284, 395] width 155 height 31
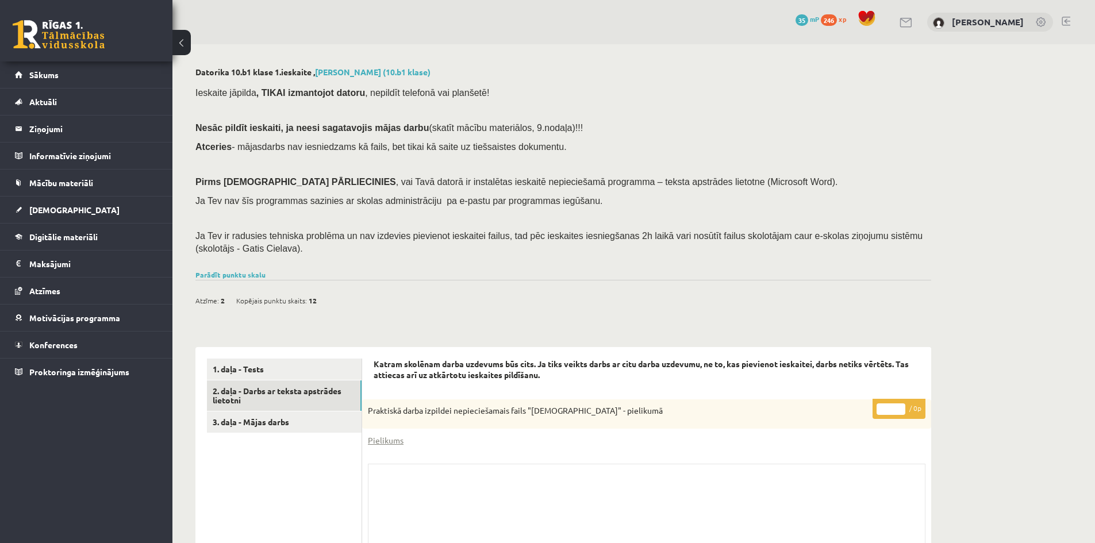
click at [515, 274] on div "Parādīt punktu skalu Atzīme No Līdz 1 0 11 2 12 16 3 17 22 4 23 27 5 28 33 6 34…" at bounding box center [562, 274] width 735 height 10
click at [516, 275] on div "Parādīt punktu skalu Atzīme No Līdz 1 0 11 2 12 16 3 17 22 4 23 27 5 28 33 6 34…" at bounding box center [562, 274] width 735 height 10
